Goal: Information Seeking & Learning: Understand process/instructions

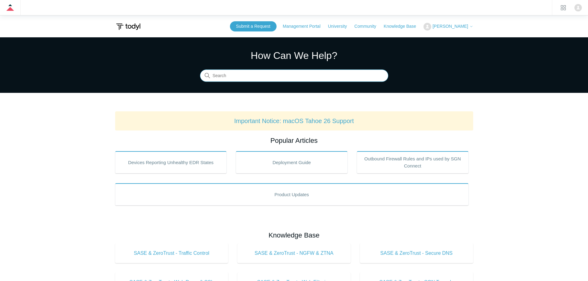
click at [224, 78] on input "Search" at bounding box center [294, 76] width 188 height 12
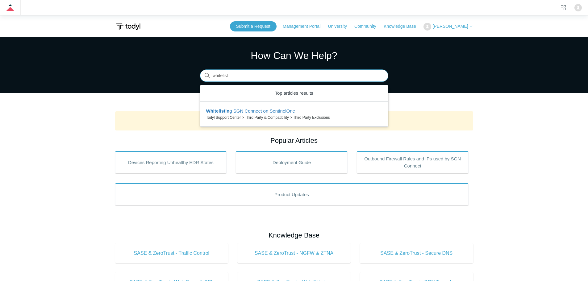
type input "whitelist"
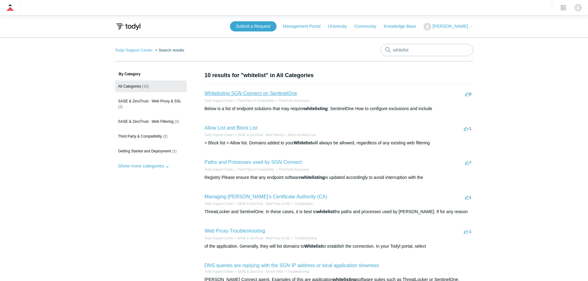
click at [243, 94] on link "Whitelisting SGN Connect on SentinelOne" at bounding box center [250, 93] width 93 height 5
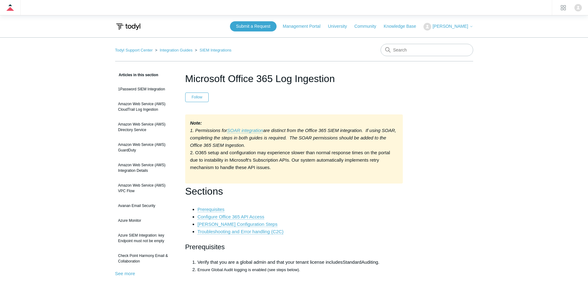
drag, startPoint x: 190, startPoint y: 130, endPoint x: 267, endPoint y: 144, distance: 78.3
click at [267, 144] on div "Note: 1. Permissions for SOAR integration are distinct from the Office 365 SIEM…" at bounding box center [294, 148] width 218 height 69
copy div "1. Permissions for SOAR integration are distinct from the Office 365 SIEM integ…"
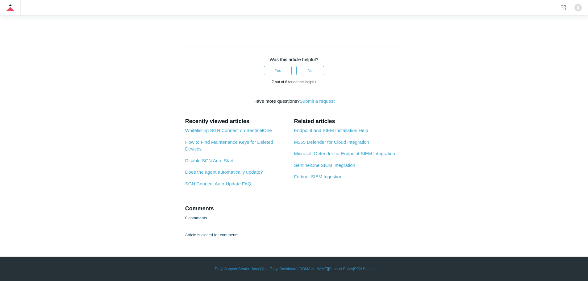
scroll to position [2375, 0]
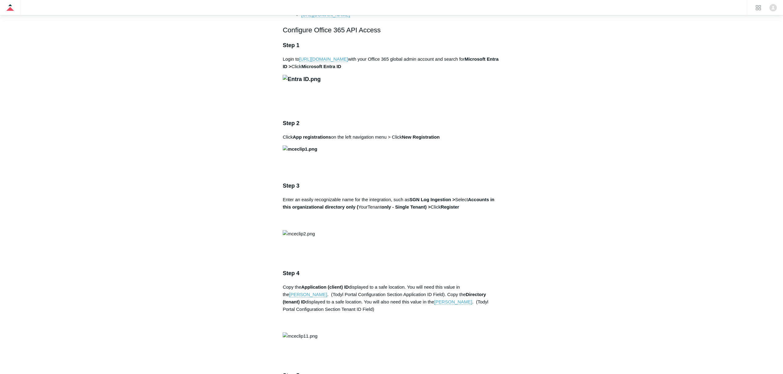
scroll to position [0, 0]
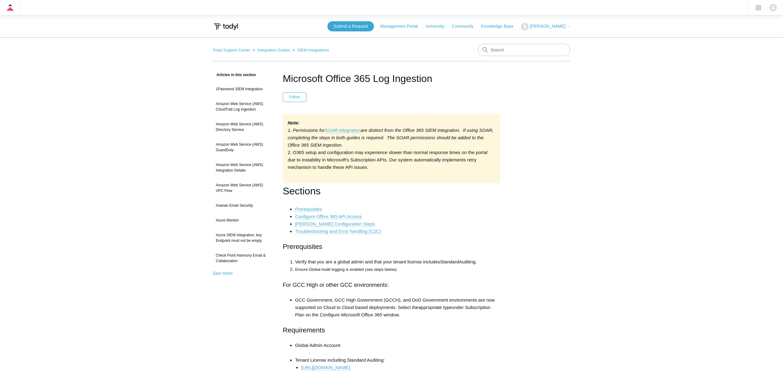
drag, startPoint x: 358, startPoint y: 145, endPoint x: 287, endPoint y: 126, distance: 73.7
click at [287, 126] on div "Note: 1. Permissions for SOAR integration are distinct from the Office 365 SIEM…" at bounding box center [392, 148] width 218 height 69
copy div "Note: 1. Permissions for SOAR integration are distinct from the Office 365 SIEM…"
drag, startPoint x: 367, startPoint y: 139, endPoint x: 353, endPoint y: 144, distance: 14.4
click at [366, 138] on em "are distinct from the Office 365 SIEM integration. If using SOAR, completing th…" at bounding box center [391, 138] width 206 height 20
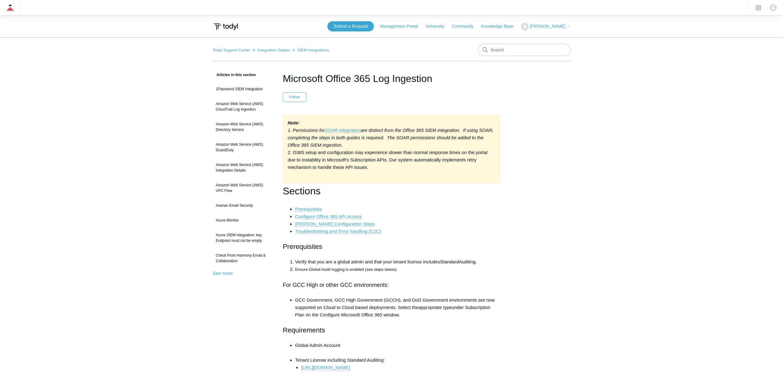
click at [353, 146] on div "Note: 1. Permissions for SOAR integration are distinct from the Office 365 SIEM…" at bounding box center [392, 148] width 218 height 69
drag, startPoint x: 355, startPoint y: 146, endPoint x: 287, endPoint y: 132, distance: 69.3
click at [287, 132] on div "Note: 1. Permissions for SOAR integration are distinct from the Office 365 SIEM…" at bounding box center [392, 148] width 218 height 69
copy div "1. Permissions for SOAR integration are distinct from the Office 365 SIEM integ…"
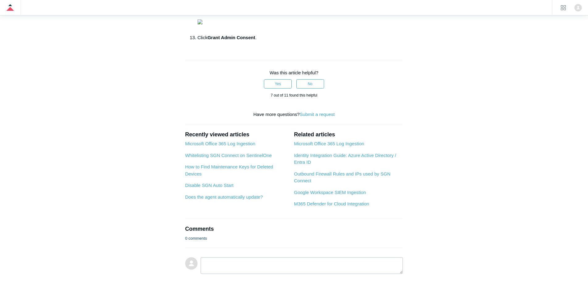
scroll to position [463, 0]
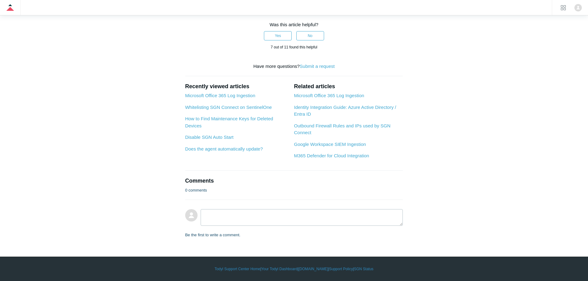
scroll to position [1110, 0]
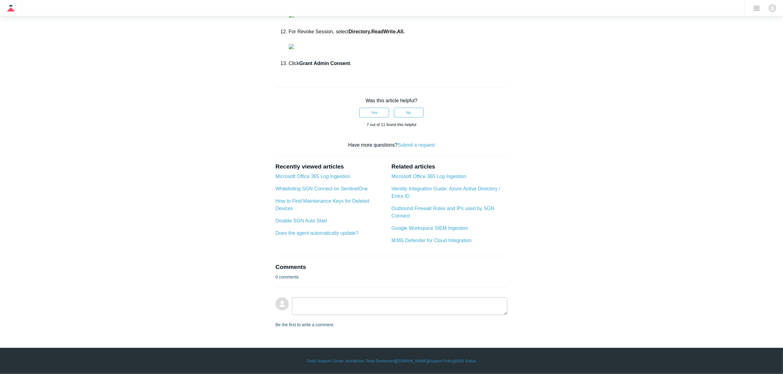
scroll to position [1041, 0]
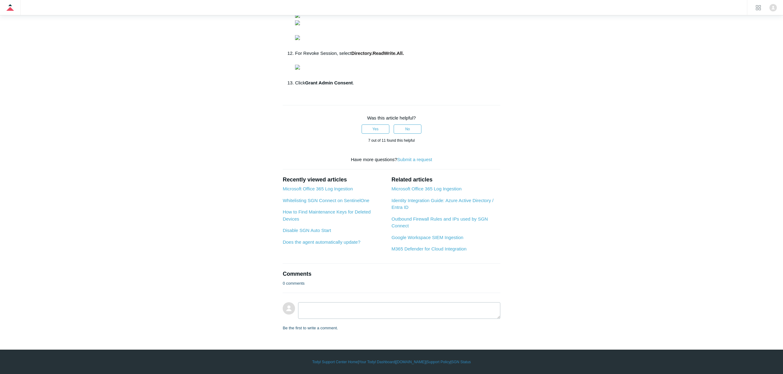
drag, startPoint x: 62, startPoint y: 85, endPoint x: 73, endPoint y: 74, distance: 15.7
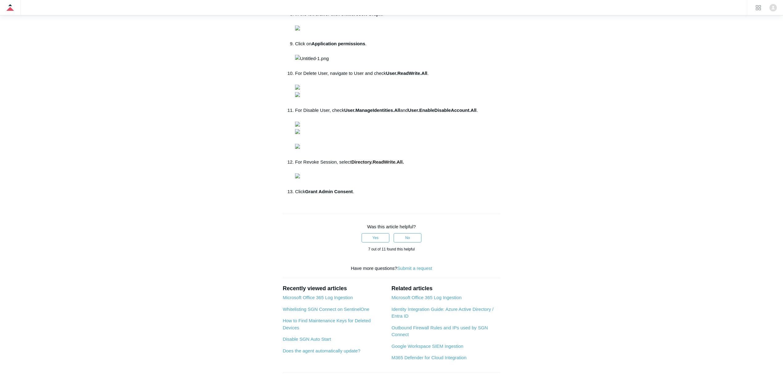
scroll to position [0, 0]
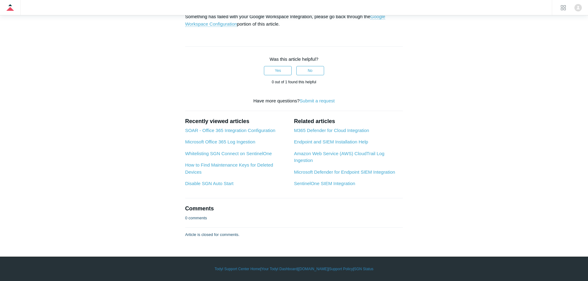
scroll to position [3423, 0]
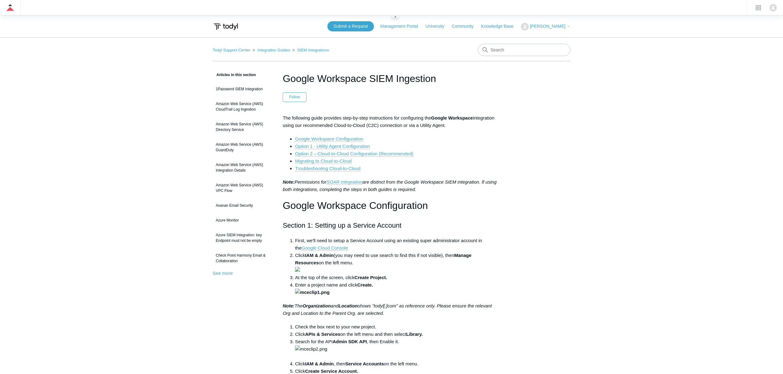
scroll to position [3389, 0]
